Goal: Register for event/course

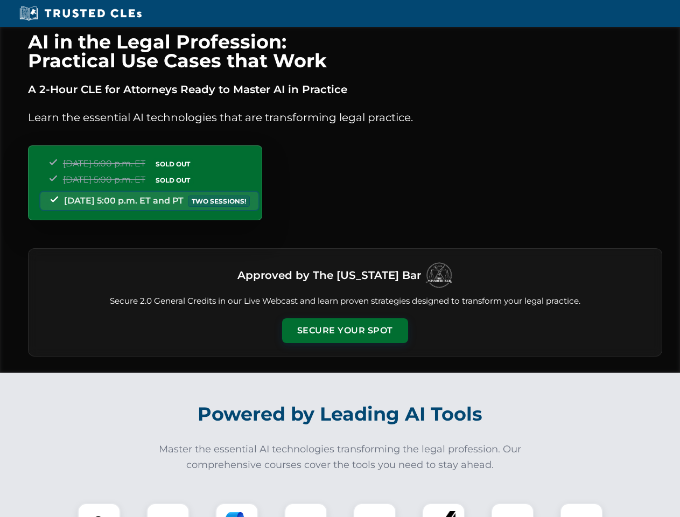
click at [345, 331] on button "Secure Your Spot" at bounding box center [345, 330] width 126 height 25
click at [99, 510] on img at bounding box center [98, 524] width 31 height 31
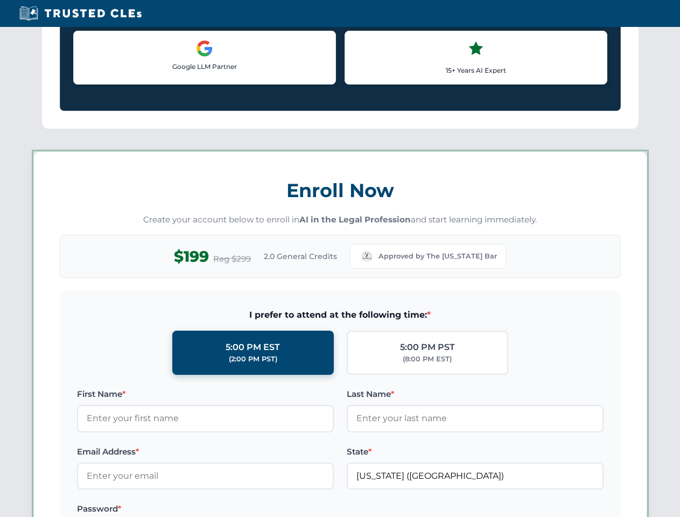
click at [237, 510] on label "Password *" at bounding box center [205, 508] width 257 height 13
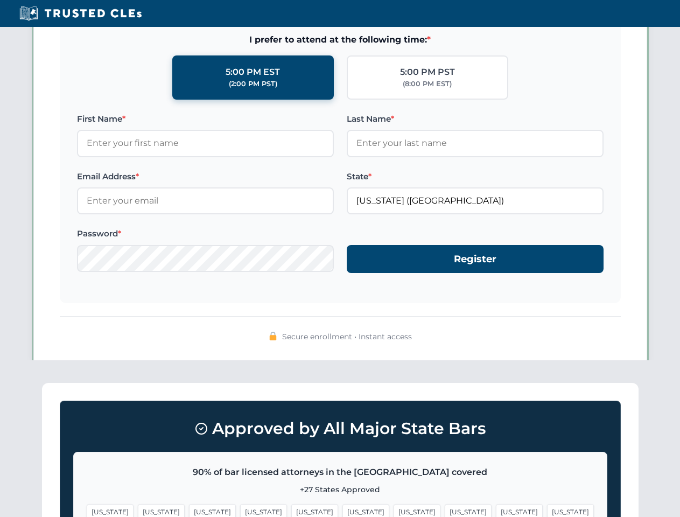
click at [496, 510] on span "[US_STATE]" at bounding box center [519, 512] width 47 height 16
